Goal: Communication & Community: Answer question/provide support

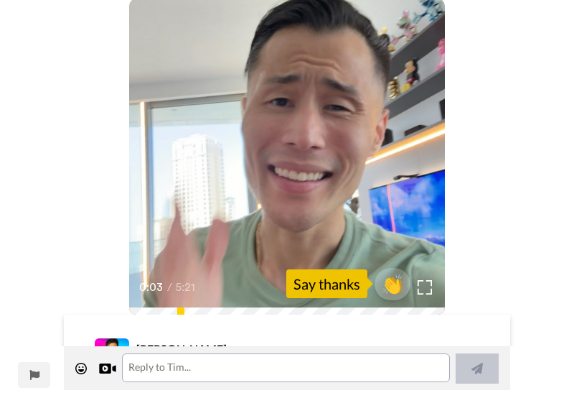
scroll to position [57, 0]
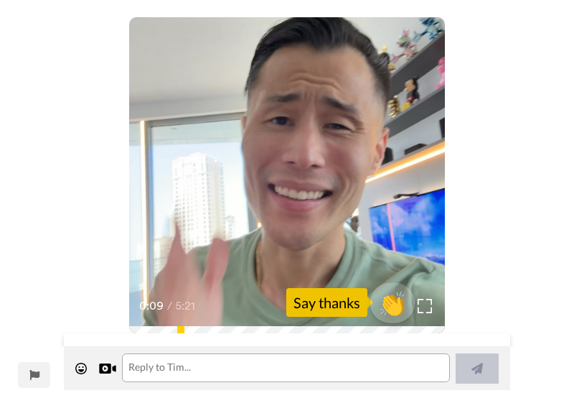
click at [395, 301] on span "👏" at bounding box center [392, 302] width 45 height 29
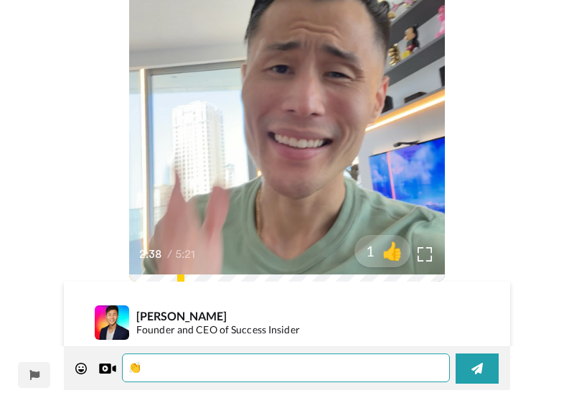
scroll to position [118, 0]
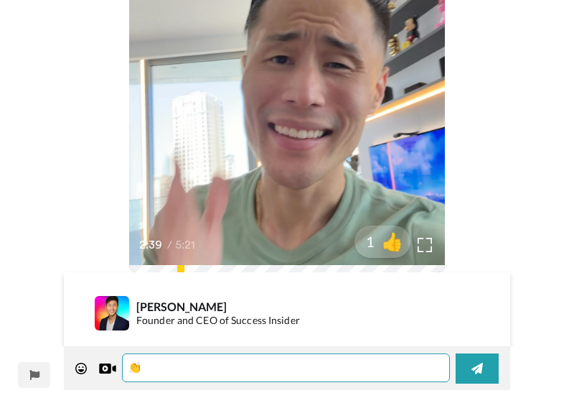
type textarea "👏"
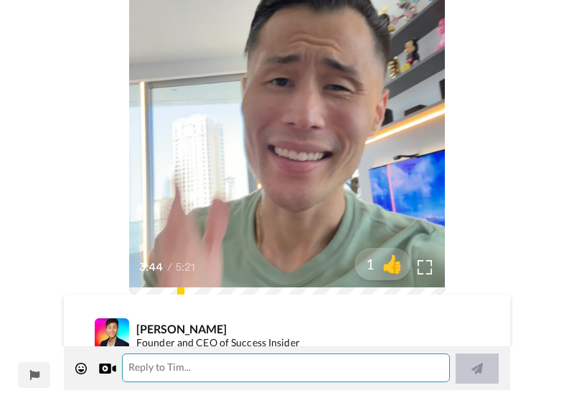
scroll to position [83, 0]
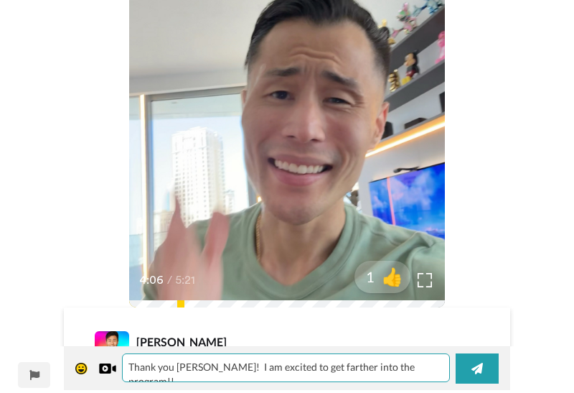
type textarea "Thank you [PERSON_NAME]! I am excited to get farther into the program!!"
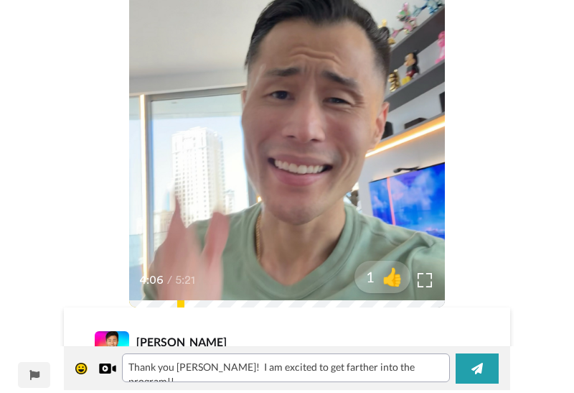
click at [78, 369] on icon at bounding box center [81, 368] width 12 height 12
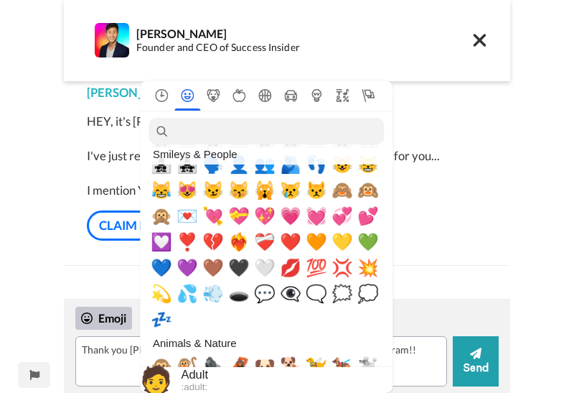
scroll to position [1409, 0]
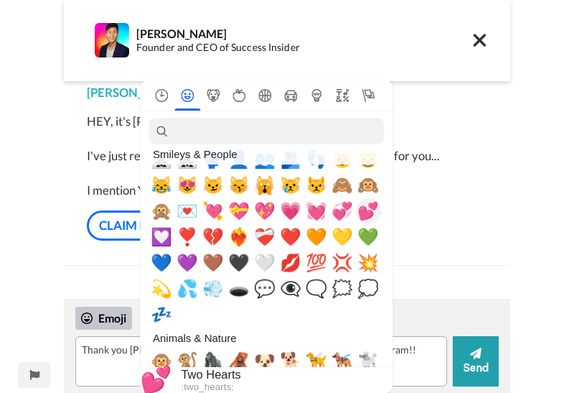
click at [370, 210] on span "💕" at bounding box center [368, 211] width 22 height 20
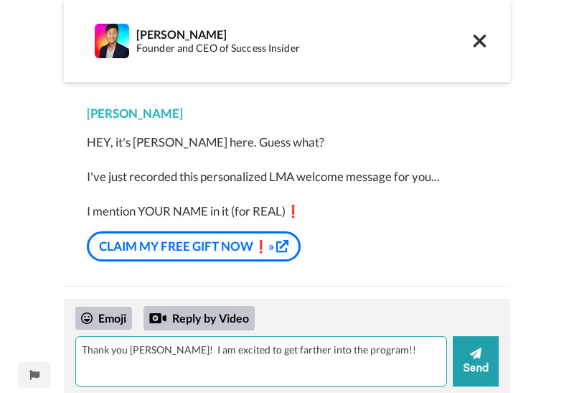
scroll to position [0, 0]
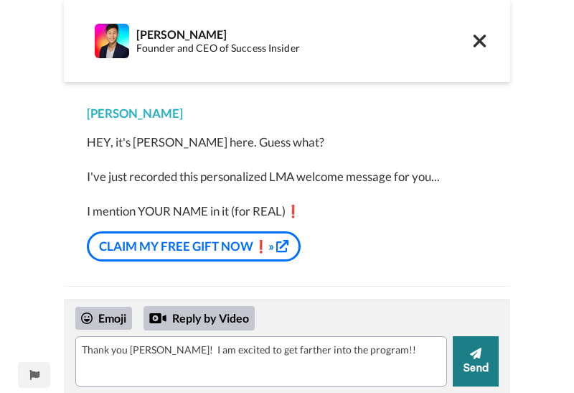
click at [473, 365] on button "Send" at bounding box center [476, 361] width 46 height 50
click at [481, 40] on icon at bounding box center [480, 40] width 13 height 13
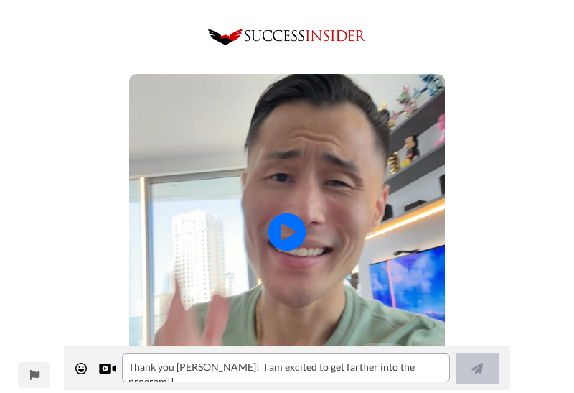
click at [295, 228] on icon at bounding box center [287, 232] width 38 height 38
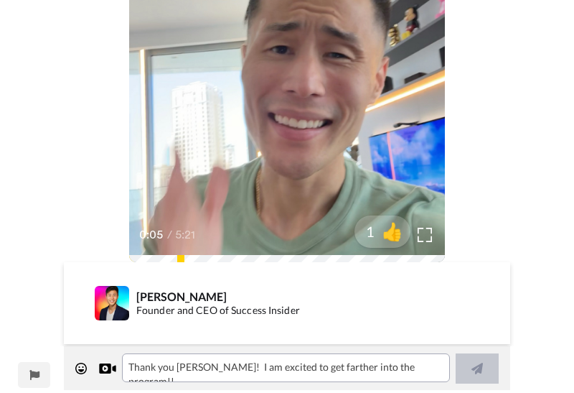
scroll to position [130, 0]
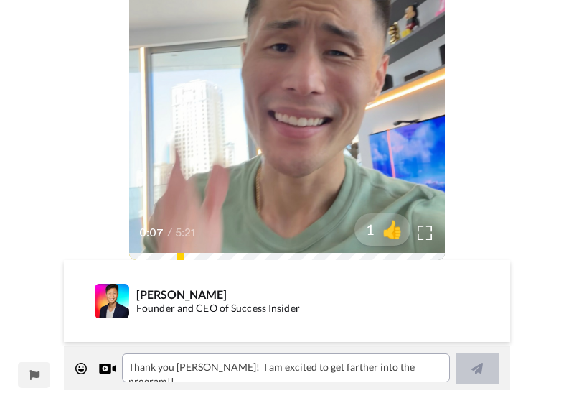
drag, startPoint x: 141, startPoint y: 250, endPoint x: 266, endPoint y: 245, distance: 125.7
click at [266, 245] on div "0:07 / 5:21" at bounding box center [287, 237] width 316 height 30
click at [282, 260] on div "[PERSON_NAME] Founder and CEO of Success Insider" at bounding box center [287, 301] width 446 height 82
click at [294, 83] on icon "Play/Pause" at bounding box center [287, 102] width 38 height 68
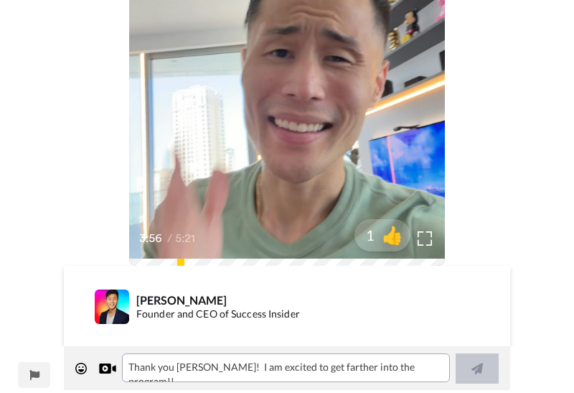
scroll to position [118, 0]
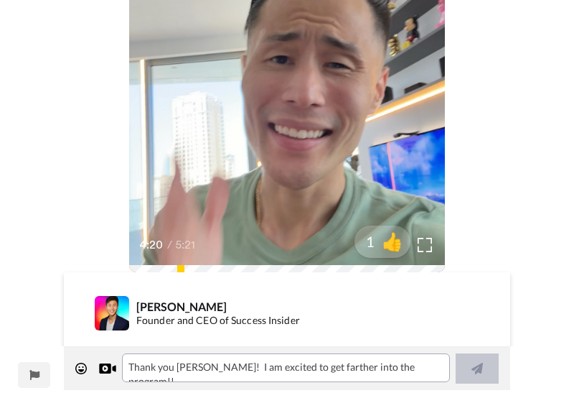
click at [351, 93] on video at bounding box center [287, 114] width 316 height 316
click at [294, 108] on icon at bounding box center [287, 114] width 38 height 38
click at [303, 95] on icon "Play/Pause" at bounding box center [287, 114] width 38 height 68
click at [292, 108] on icon at bounding box center [287, 114] width 38 height 38
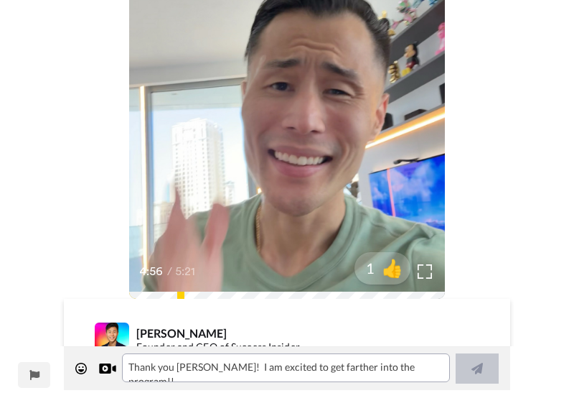
scroll to position [95, 0]
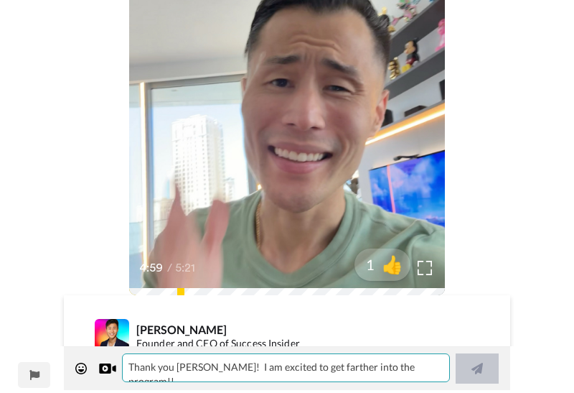
click at [225, 370] on textarea "Thank you [PERSON_NAME]! I am excited to get farther into the program!!" at bounding box center [286, 367] width 328 height 29
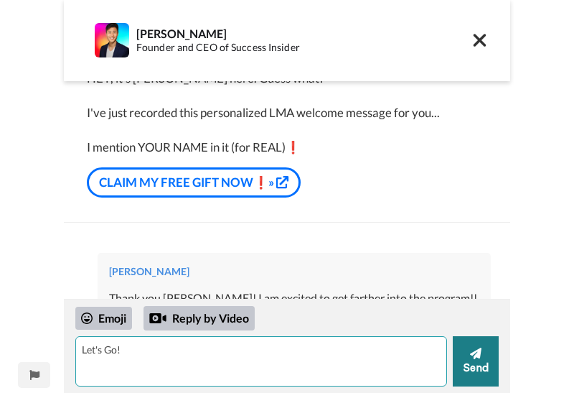
type textarea "Let's Go!"
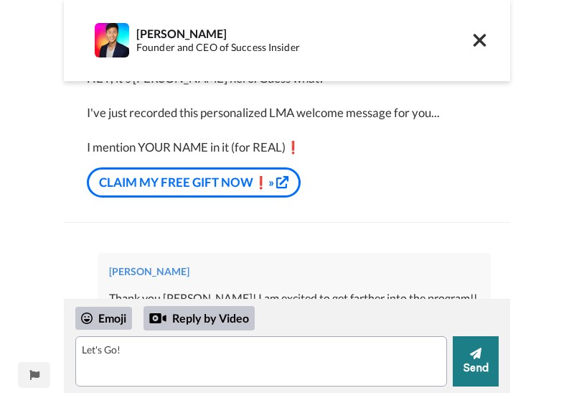
click at [483, 372] on button "Send" at bounding box center [476, 361] width 46 height 50
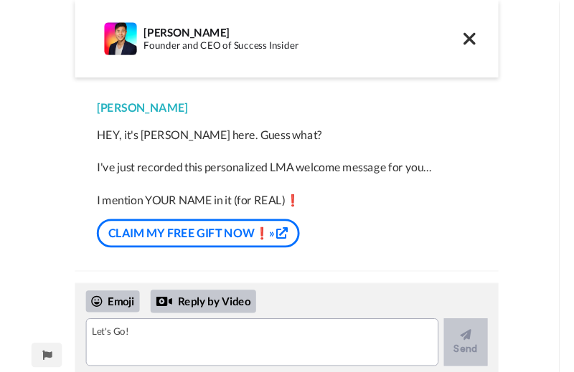
scroll to position [0, 0]
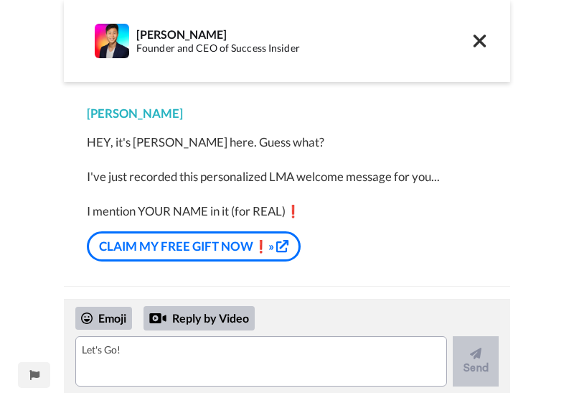
click at [237, 234] on link "CLAIM MY FREE GIFT NOW❗»" at bounding box center [194, 246] width 214 height 30
